Goal: Information Seeking & Learning: Learn about a topic

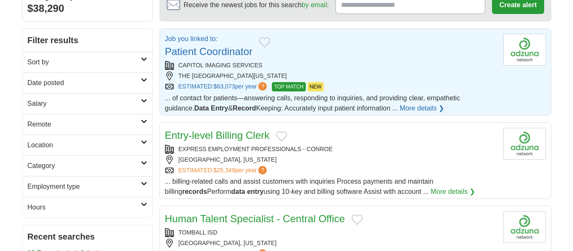
scroll to position [100, 0]
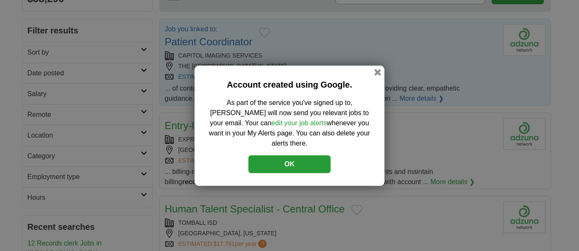
click at [289, 162] on button "OK" at bounding box center [289, 165] width 82 height 18
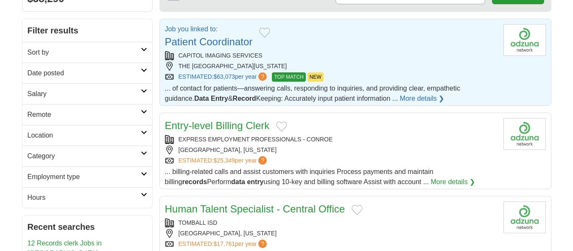
click at [323, 77] on span "NEW" at bounding box center [315, 76] width 16 height 9
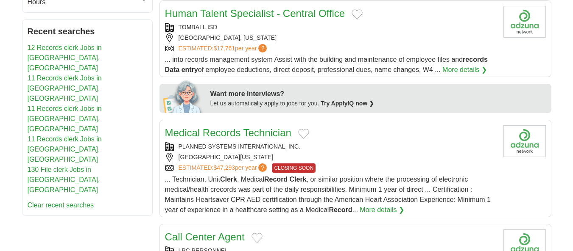
scroll to position [306, 0]
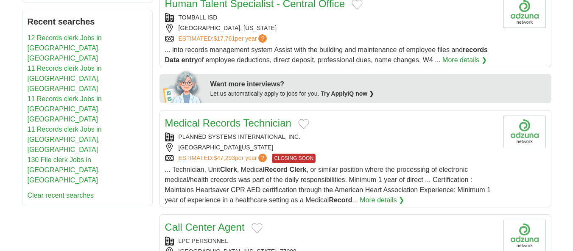
click at [278, 172] on strong "Record" at bounding box center [275, 169] width 23 height 7
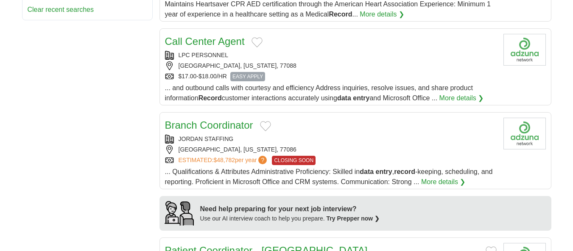
scroll to position [495, 0]
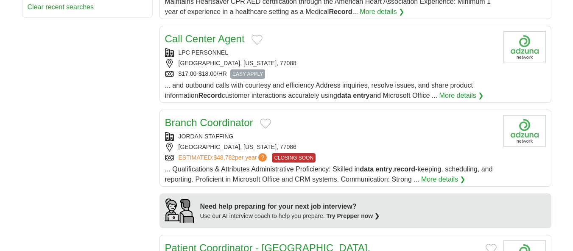
click at [194, 136] on div "JORDAN STAFFING" at bounding box center [330, 136] width 331 height 9
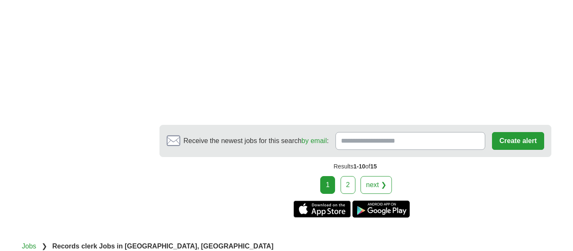
scroll to position [1431, 0]
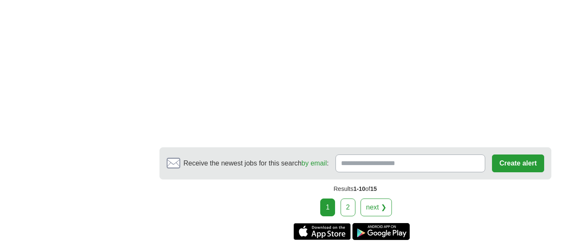
click at [350, 199] on link "2" at bounding box center [347, 208] width 15 height 18
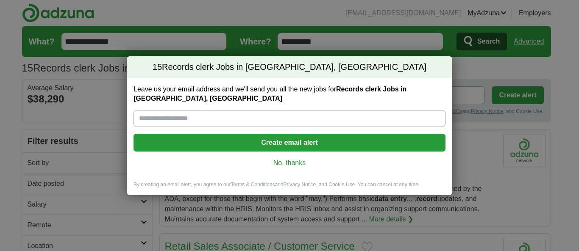
click at [279, 158] on link "No, thanks" at bounding box center [289, 162] width 298 height 9
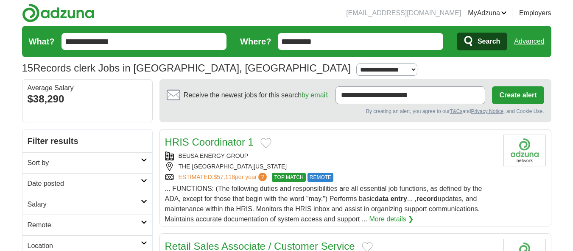
click at [332, 206] on span "... FUNCTIONS: (The following duties and responsibilities are all essential job…" at bounding box center [323, 204] width 317 height 38
